Goal: Information Seeking & Learning: Learn about a topic

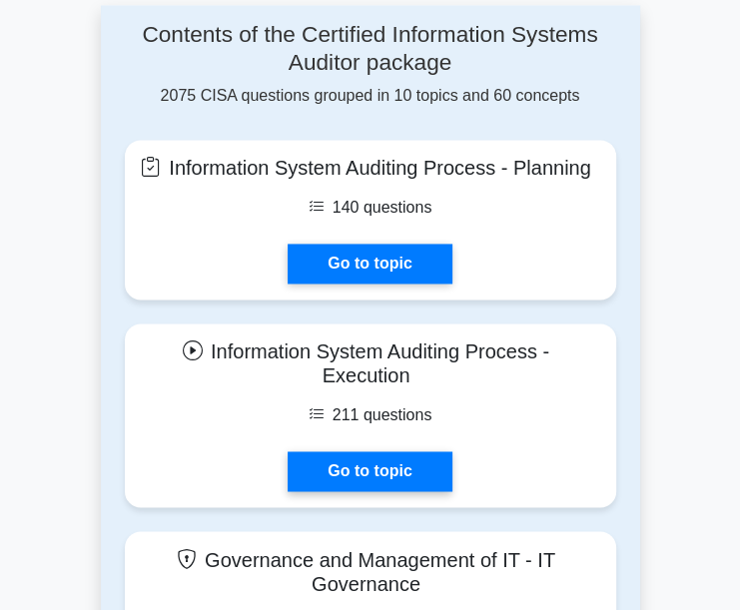
scroll to position [1397, 0]
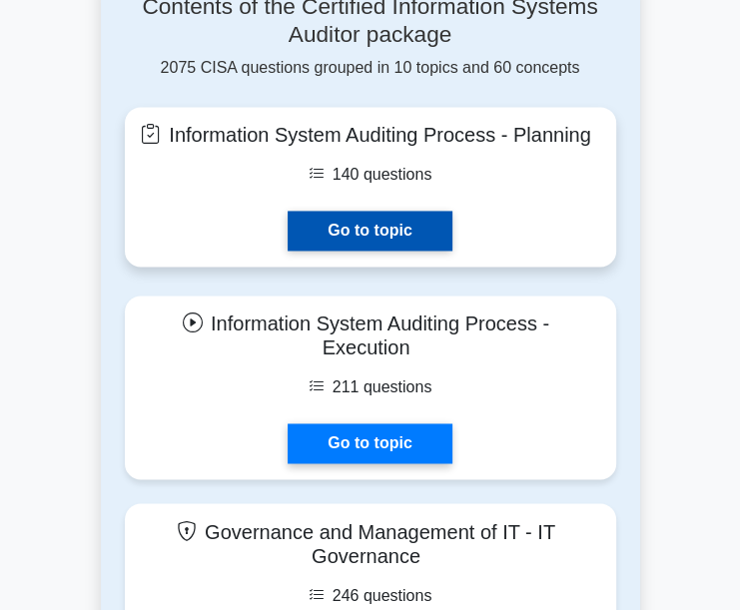
click at [388, 251] on link "Go to topic" at bounding box center [369, 231] width 164 height 40
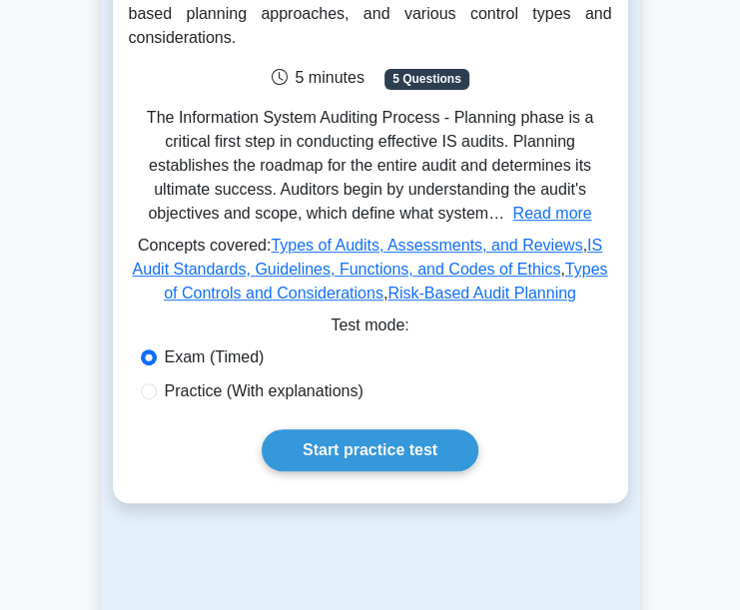
scroll to position [399, 0]
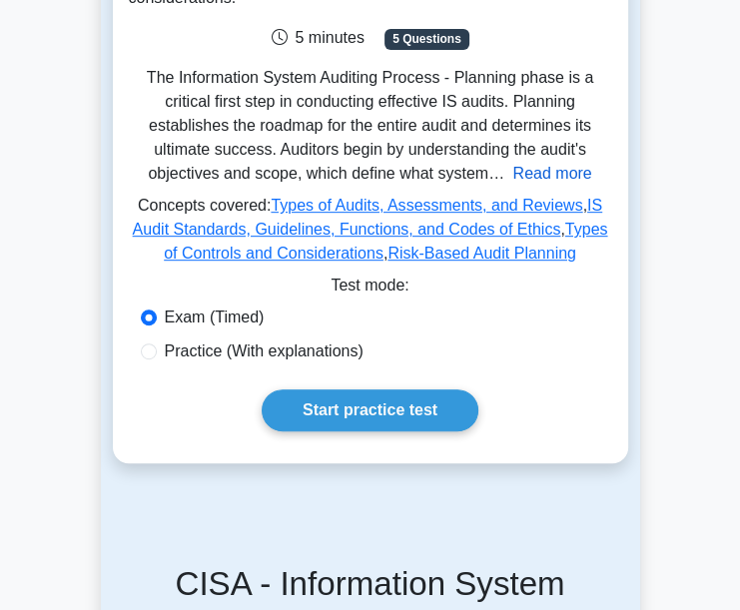
click at [529, 162] on button "Read more" at bounding box center [551, 174] width 79 height 24
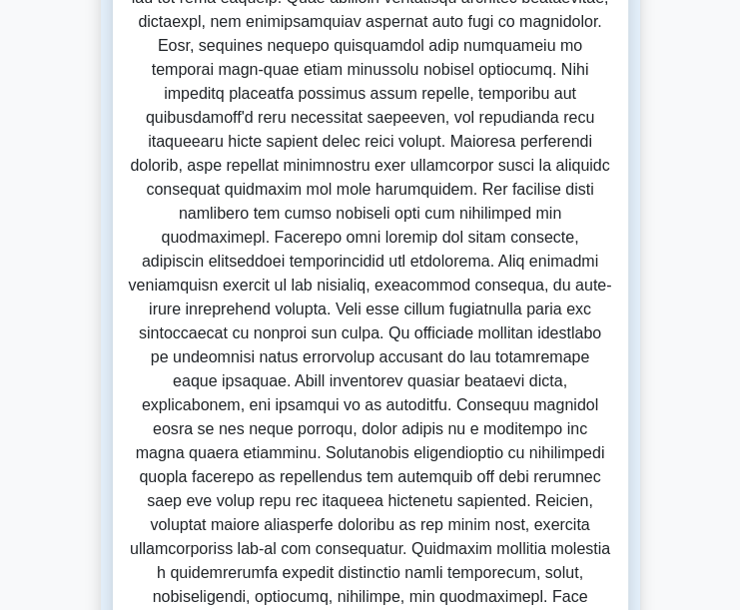
scroll to position [599, 0]
